Goal: Task Accomplishment & Management: Manage account settings

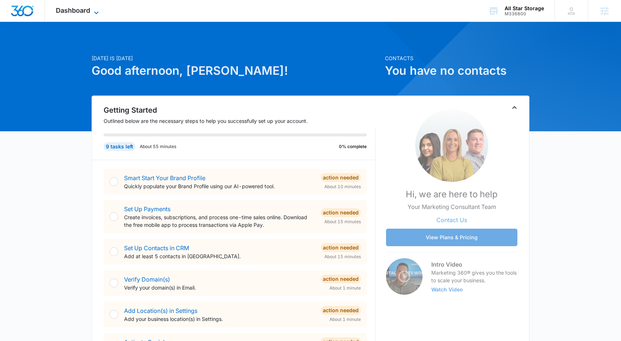
click at [75, 12] on span "Dashboard" at bounding box center [73, 11] width 34 height 8
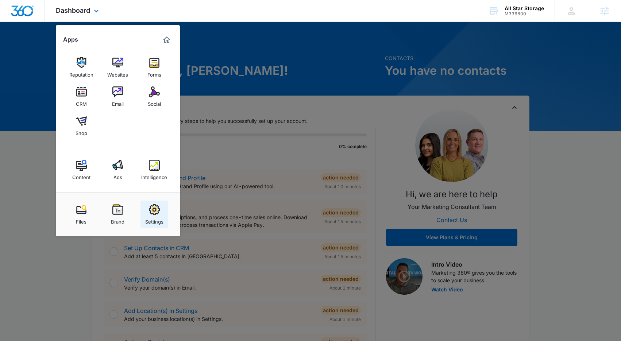
click at [151, 214] on img at bounding box center [154, 209] width 11 height 11
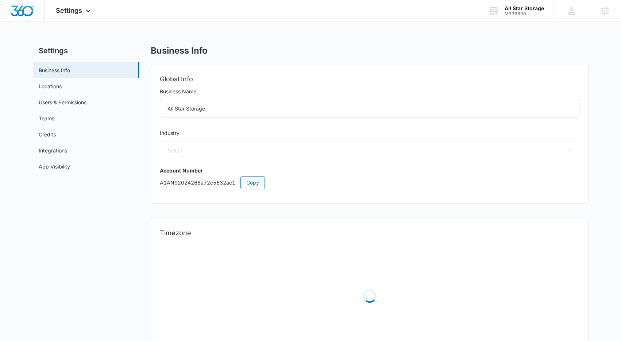
select select "53"
select select "US"
select select "America/[GEOGRAPHIC_DATA]"
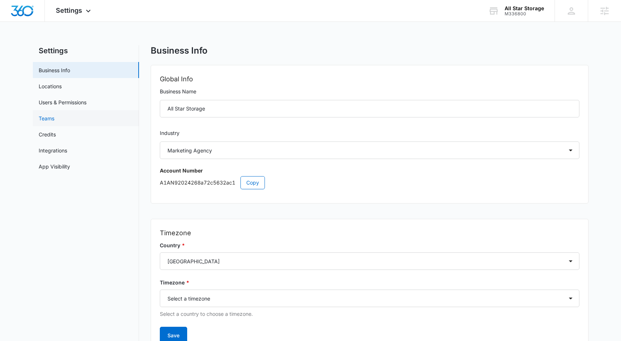
click at [53, 116] on link "Teams" at bounding box center [47, 119] width 16 height 8
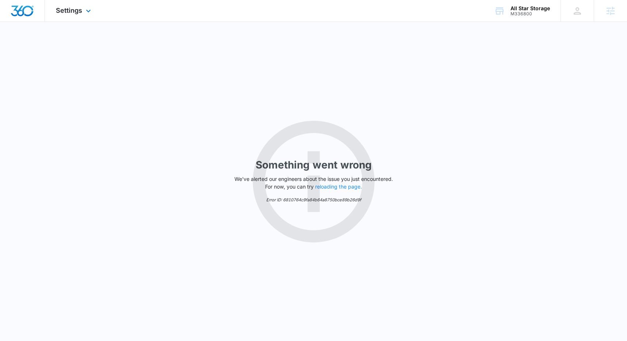
click at [96, 16] on div "Settings Apps Reputation Websites Forms CRM Email Social Shop Content Ads Intel…" at bounding box center [74, 11] width 59 height 22
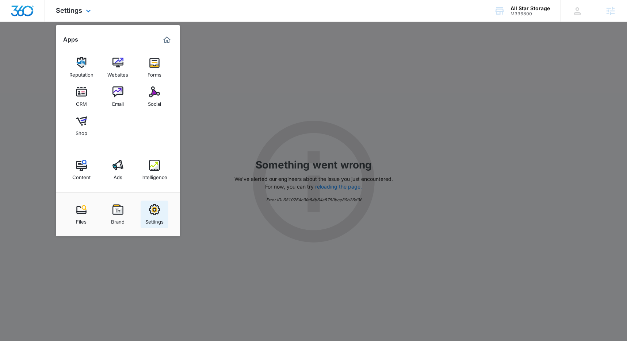
click at [152, 217] on div "Settings" at bounding box center [154, 219] width 18 height 9
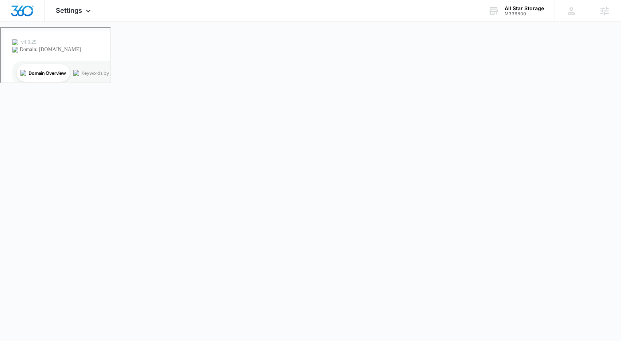
select select "53"
select select "US"
select select "America/[GEOGRAPHIC_DATA]"
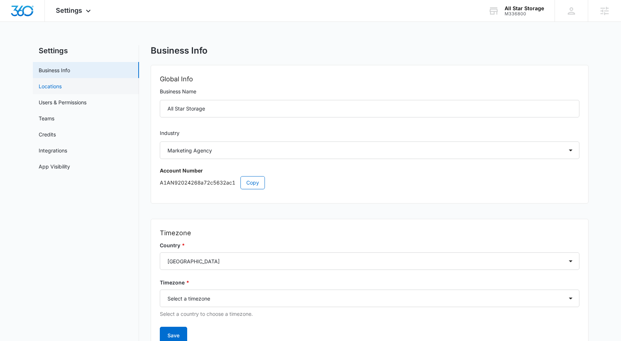
click at [53, 85] on link "Locations" at bounding box center [50, 87] width 23 height 8
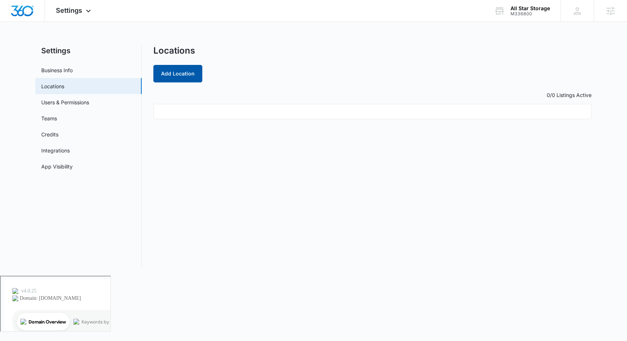
click at [178, 78] on button "Add Location" at bounding box center [177, 74] width 49 height 18
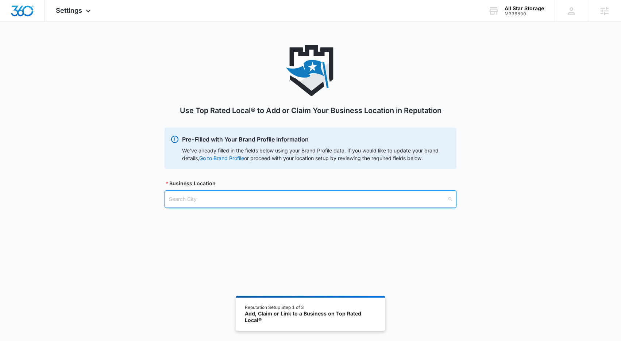
click at [204, 200] on input "search" at bounding box center [308, 199] width 278 height 17
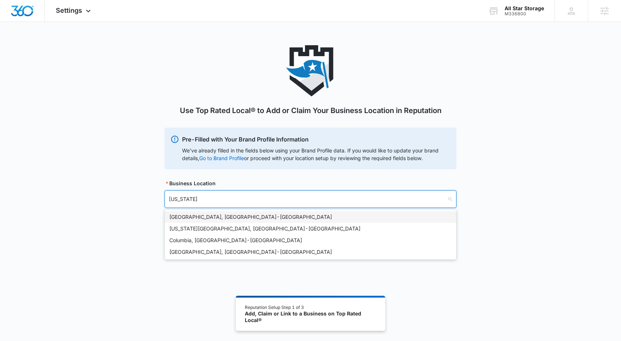
type input "[US_STATE]"
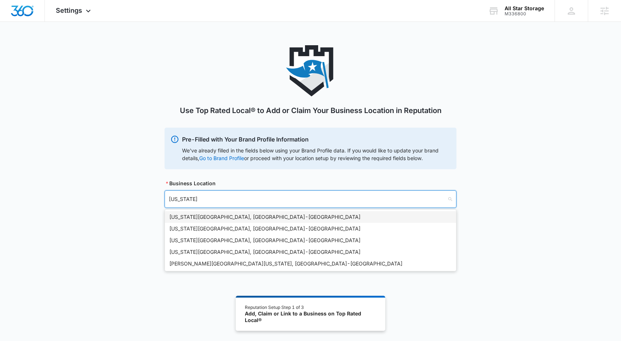
click at [217, 218] on div "[US_STATE][GEOGRAPHIC_DATA], [GEOGRAPHIC_DATA] - [GEOGRAPHIC_DATA]" at bounding box center [310, 217] width 283 height 8
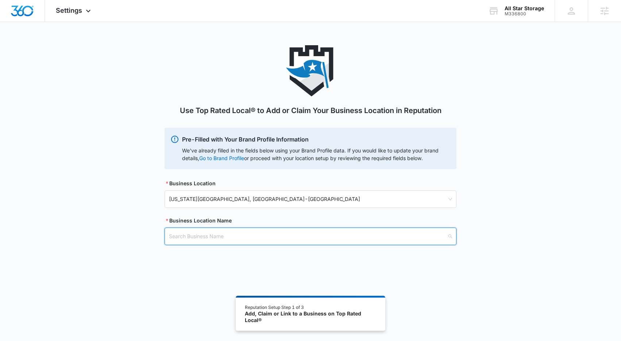
click at [205, 239] on input "search" at bounding box center [308, 236] width 278 height 17
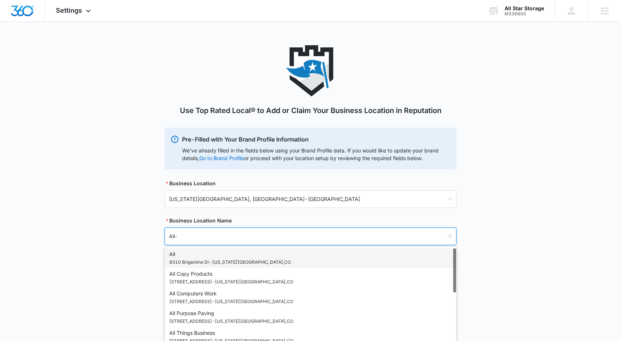
type input "All-S"
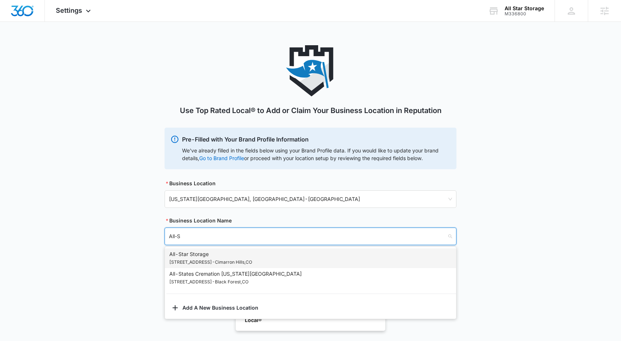
click at [230, 260] on p "[STREET_ADDRESS]" at bounding box center [210, 262] width 83 height 8
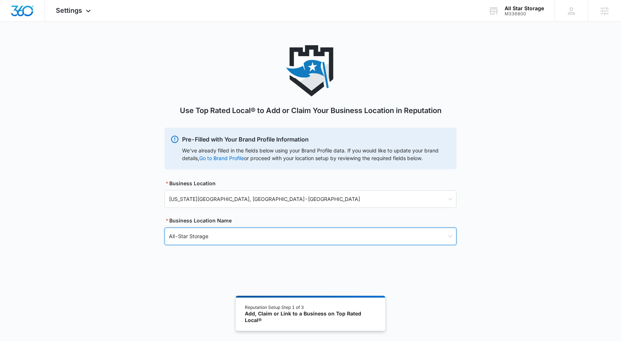
scroll to position [40, 0]
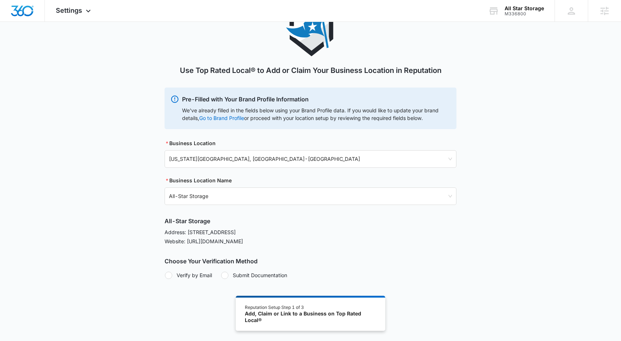
click at [168, 275] on div at bounding box center [168, 275] width 7 height 7
click at [165, 275] on input "Verify by Email" at bounding box center [165, 275] width 0 height 0
radio input "true"
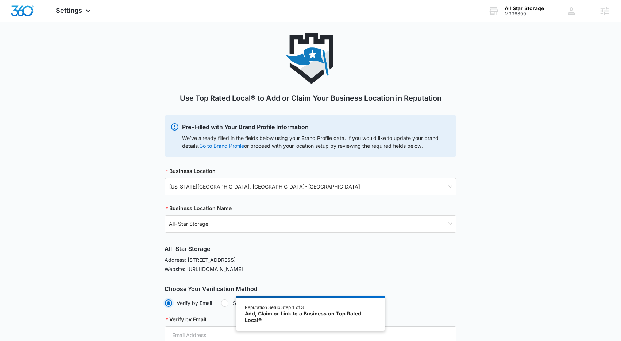
scroll to position [0, 0]
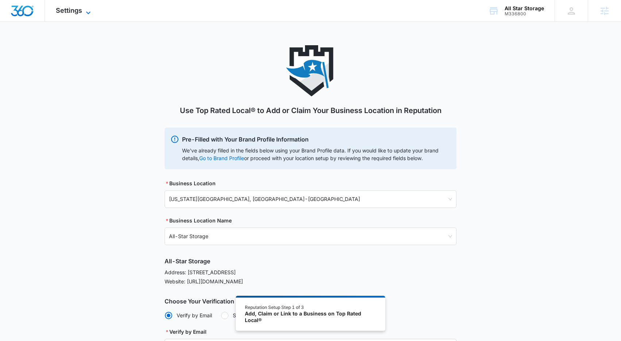
click at [82, 12] on span "Settings" at bounding box center [69, 11] width 26 height 8
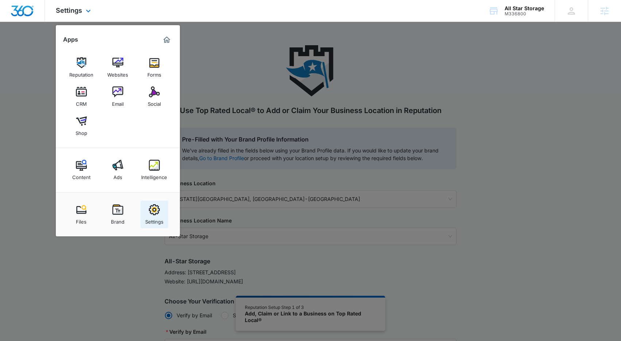
click at [152, 221] on div "Settings" at bounding box center [154, 219] width 18 height 9
select select "53"
select select "US"
select select "America/[GEOGRAPHIC_DATA]"
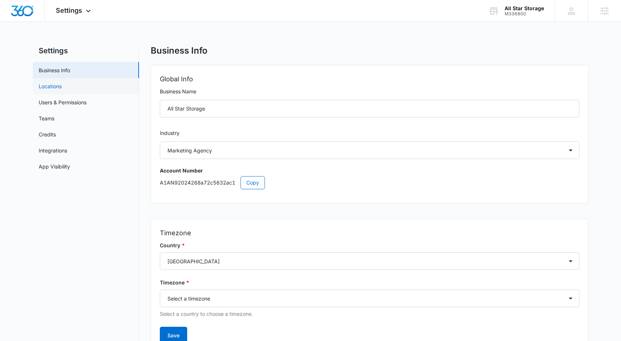
click at [54, 87] on link "Locations" at bounding box center [50, 87] width 23 height 8
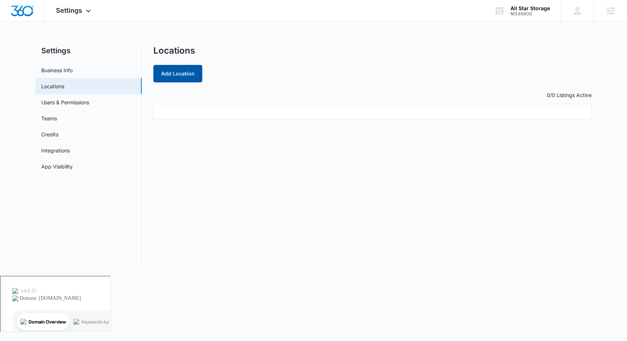
click at [179, 76] on button "Add Location" at bounding box center [177, 74] width 49 height 18
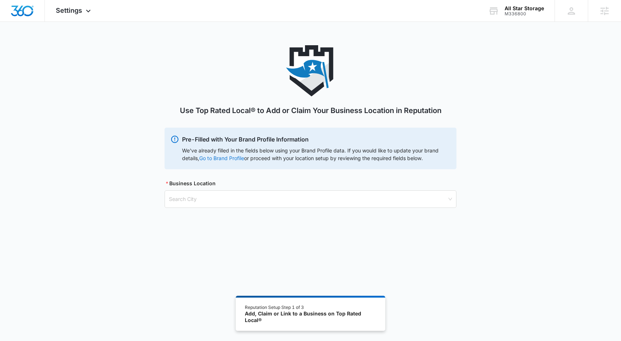
click at [0, 0] on link "Go to Brand Profile" at bounding box center [0, 0] width 0 height 0
